Goal: Information Seeking & Learning: Learn about a topic

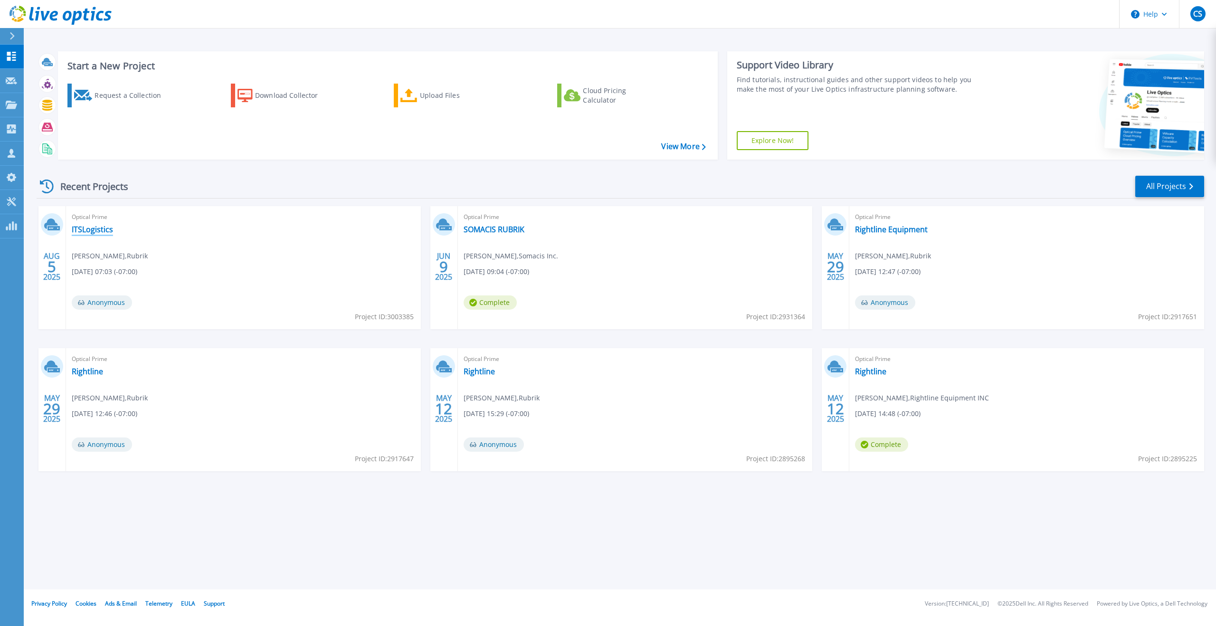
click at [91, 226] on link "ITSLogistics" at bounding box center [92, 230] width 41 height 10
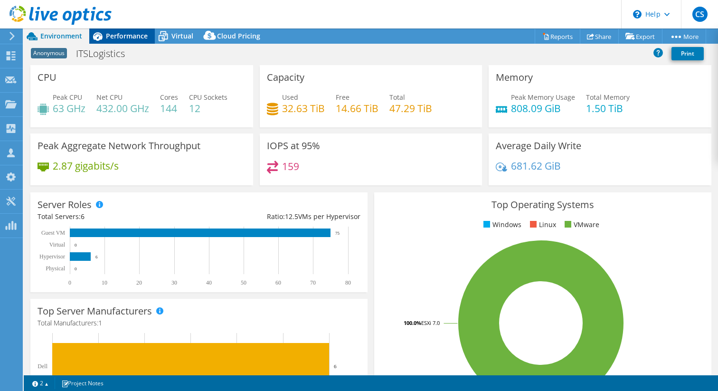
click at [118, 34] on span "Performance" at bounding box center [127, 35] width 42 height 9
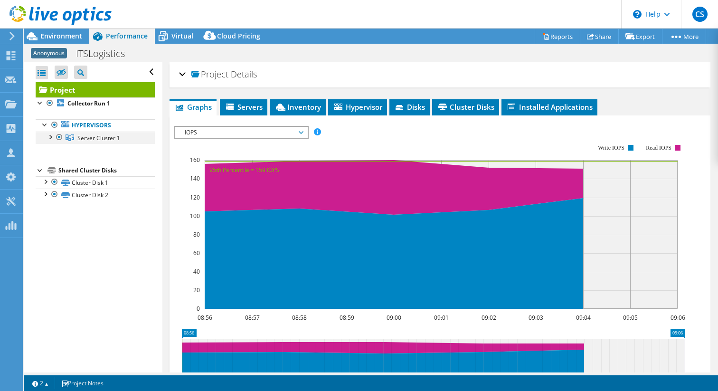
click at [51, 138] on div at bounding box center [50, 137] width 10 height 10
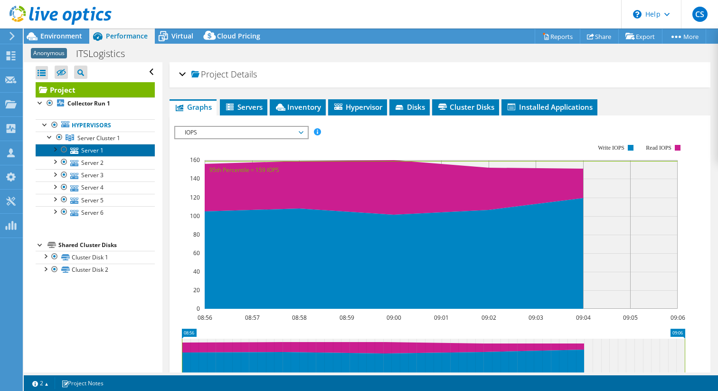
click at [80, 149] on link "Server 1" at bounding box center [95, 150] width 119 height 12
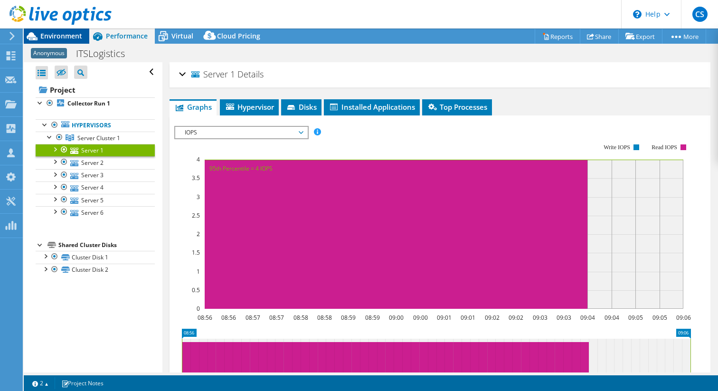
click at [54, 37] on span "Environment" at bounding box center [61, 35] width 42 height 9
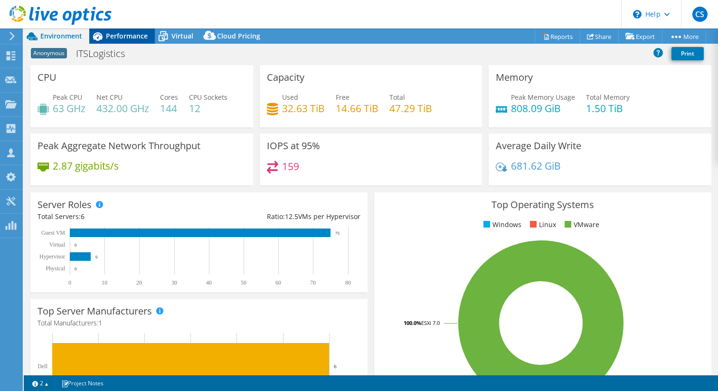
click at [99, 37] on icon at bounding box center [98, 36] width 10 height 9
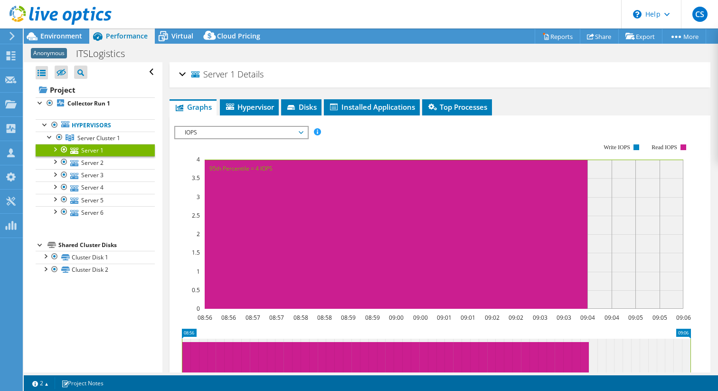
click at [247, 97] on div "Server 1 Details Operating System VMware ESXi 7.0.3 build-19482537 Local Disks …" at bounding box center [439, 289] width 555 height 454
click at [248, 103] on span "Hypervisor" at bounding box center [249, 107] width 49 height 10
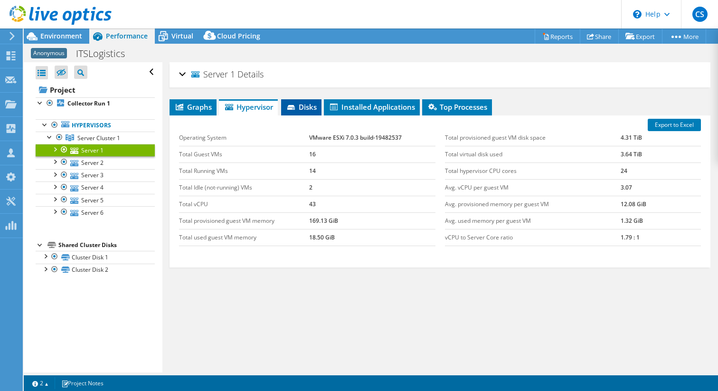
click at [300, 102] on span "Disks" at bounding box center [301, 107] width 31 height 10
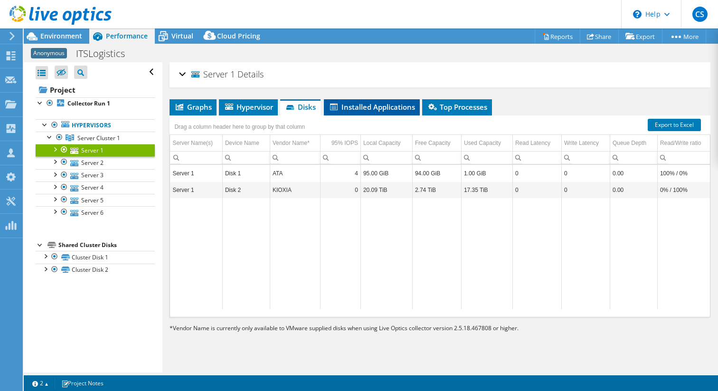
click at [361, 111] on span "Installed Applications" at bounding box center [372, 107] width 86 height 10
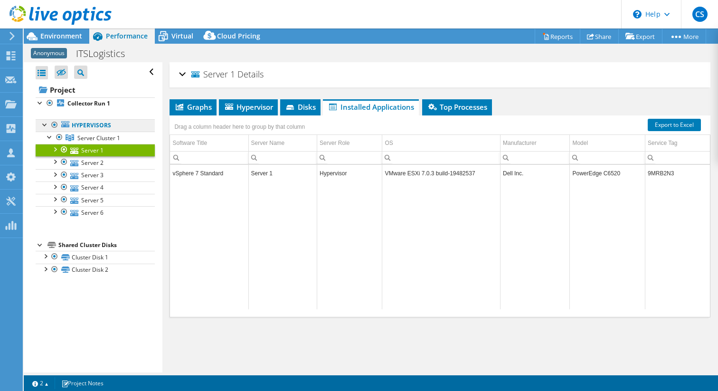
click at [89, 125] on link "Hypervisors" at bounding box center [95, 125] width 119 height 12
click at [91, 105] on b "Collector Run 1" at bounding box center [88, 103] width 43 height 8
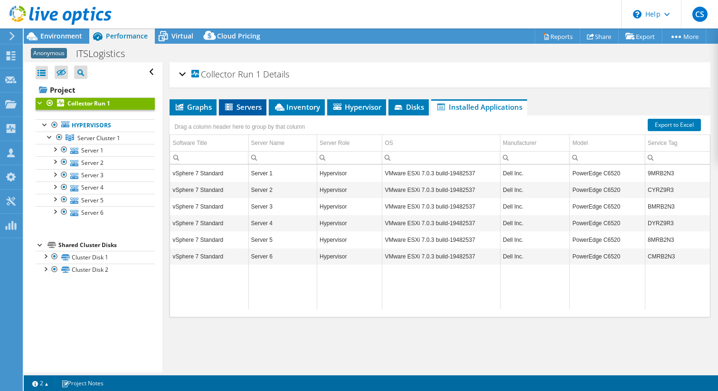
click at [254, 108] on span "Servers" at bounding box center [243, 107] width 38 height 10
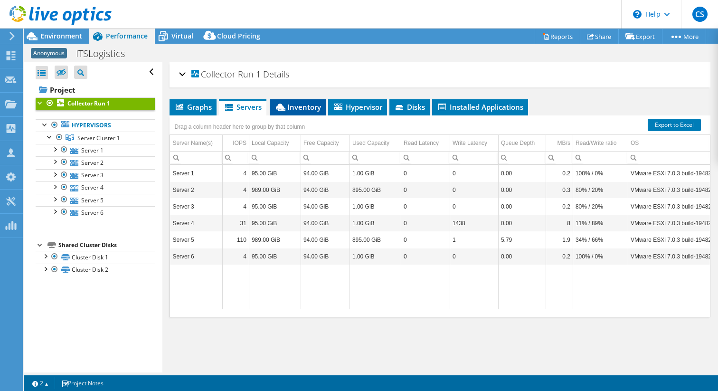
click at [288, 109] on span "Inventory" at bounding box center [298, 107] width 47 height 10
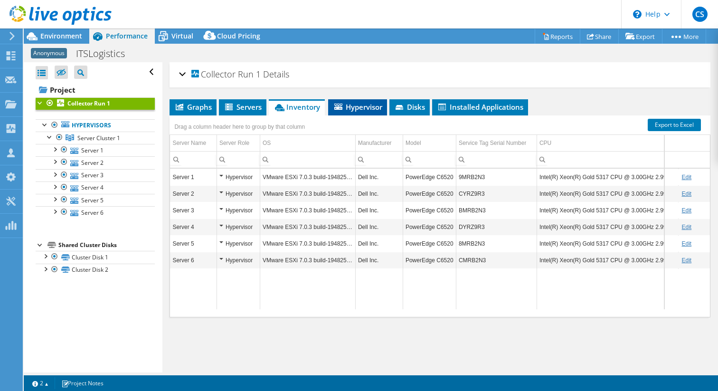
click at [362, 105] on span "Hypervisor" at bounding box center [357, 107] width 49 height 10
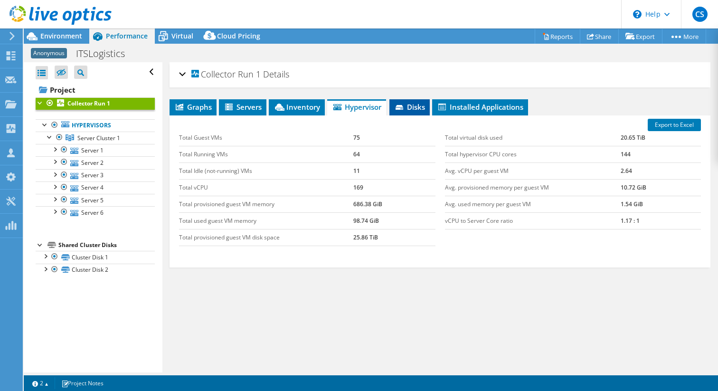
click at [414, 111] on li "Disks" at bounding box center [410, 107] width 40 height 16
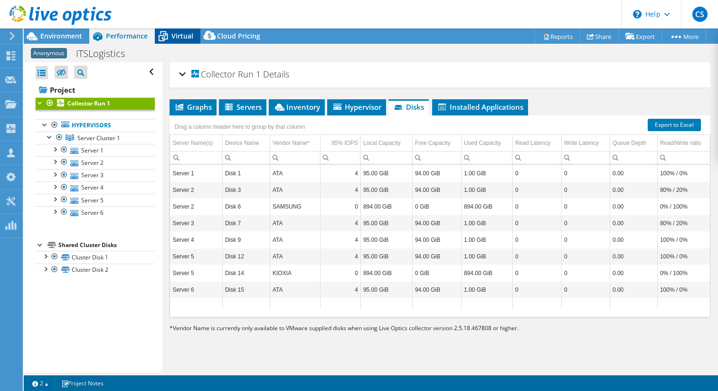
click at [189, 42] on div "Virtual" at bounding box center [178, 36] width 46 height 15
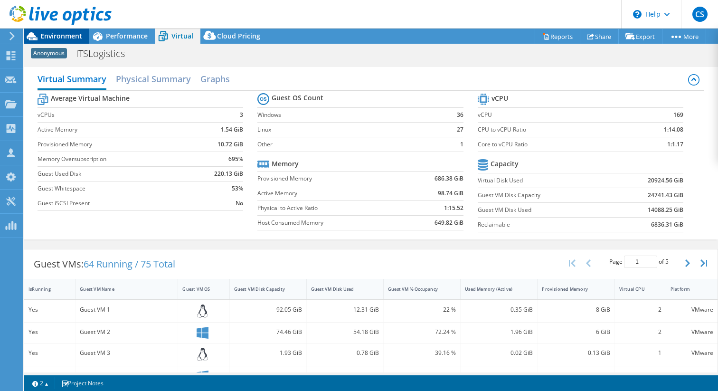
click at [64, 36] on span "Environment" at bounding box center [61, 35] width 42 height 9
